Goal: Transaction & Acquisition: Purchase product/service

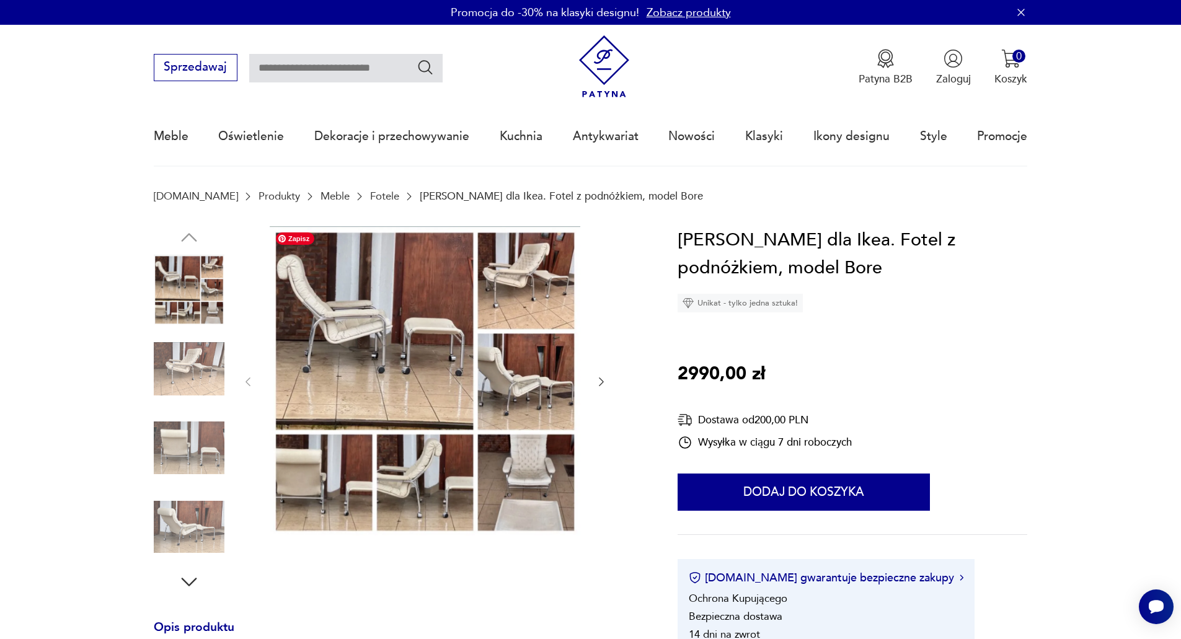
click at [389, 343] on img at bounding box center [425, 380] width 310 height 309
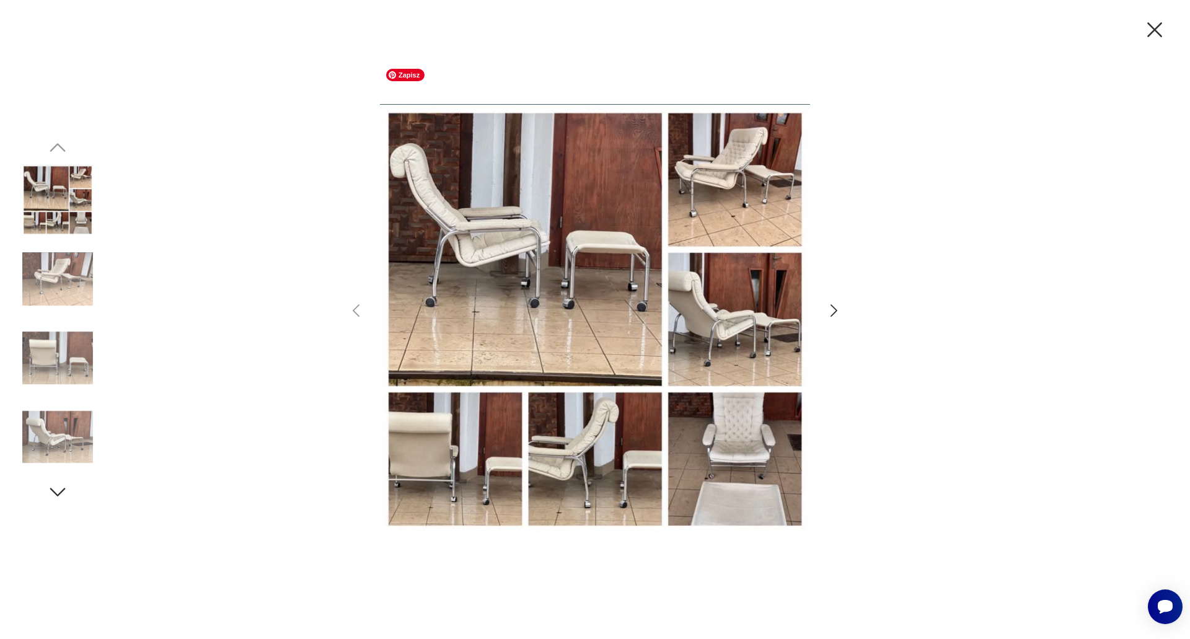
click at [532, 465] on img at bounding box center [595, 318] width 430 height 511
click at [566, 464] on img at bounding box center [595, 318] width 430 height 511
click at [556, 238] on img at bounding box center [595, 318] width 430 height 511
click at [1156, 25] on icon "button" at bounding box center [1155, 30] width 26 height 26
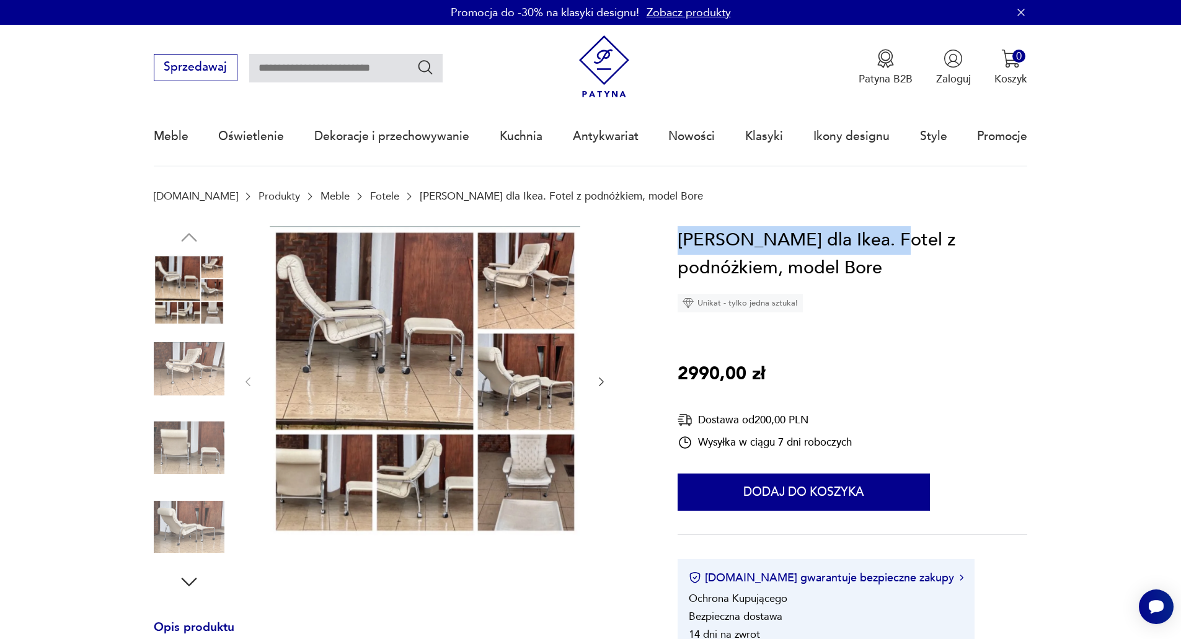
drag, startPoint x: 676, startPoint y: 241, endPoint x: 742, endPoint y: 7, distance: 243.3
click at [900, 237] on section "Opis produktu [PERSON_NAME] dla Ikea. Fotel z podnóżkiem, model Bore. Projekt z…" at bounding box center [590, 583] width 1181 height 714
